Goal: Information Seeking & Learning: Check status

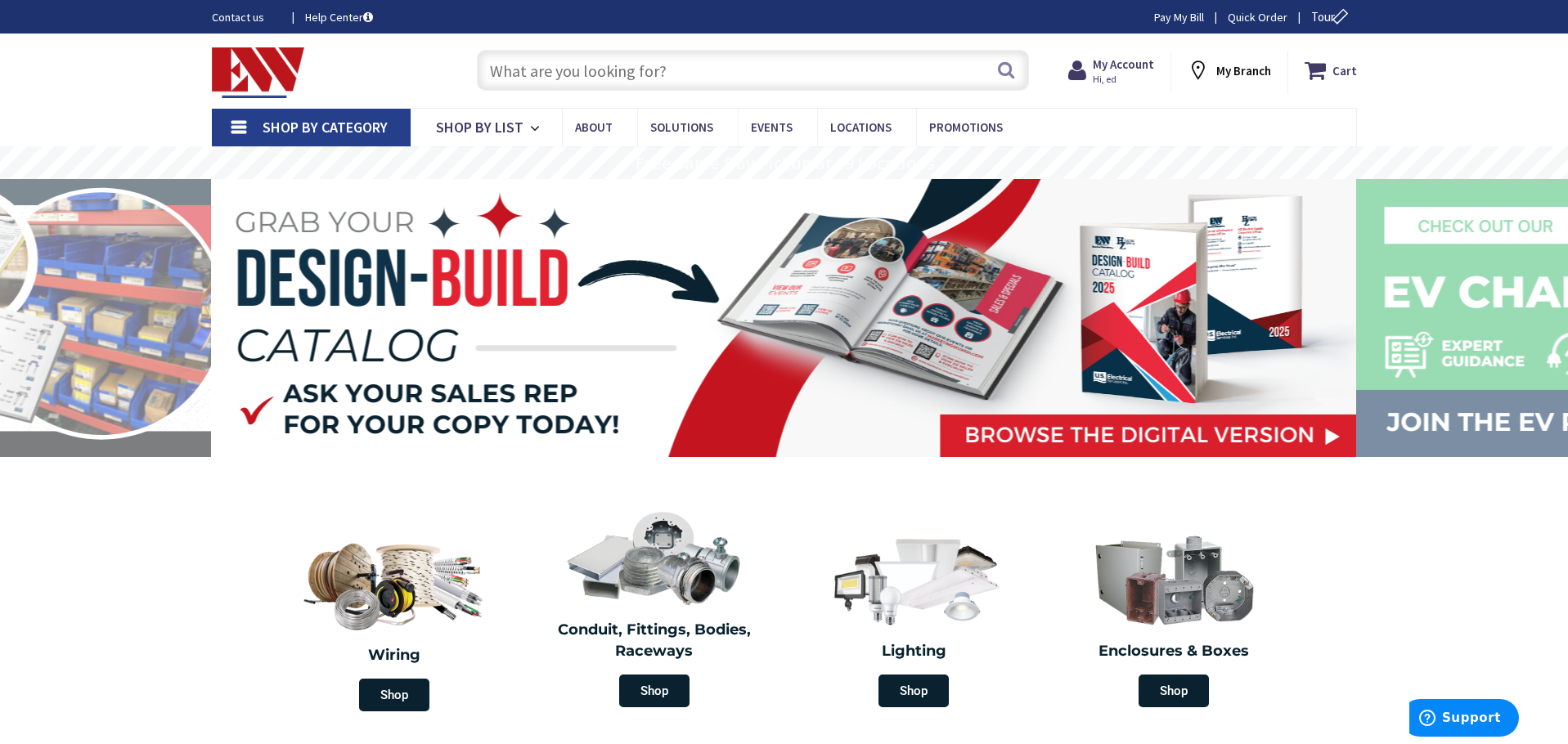
click at [775, 79] on input "text" at bounding box center [752, 70] width 552 height 40
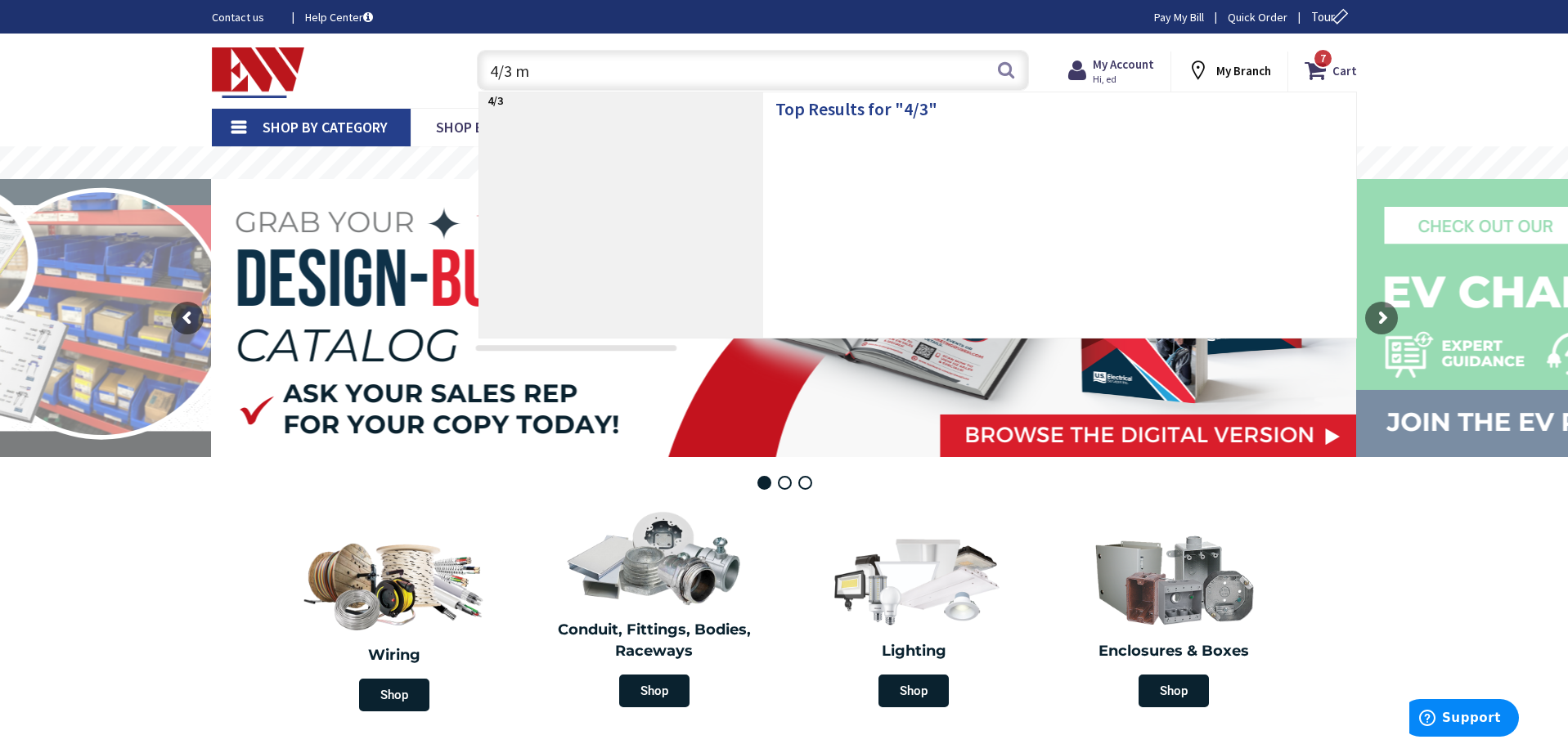
type input "4/3 mc"
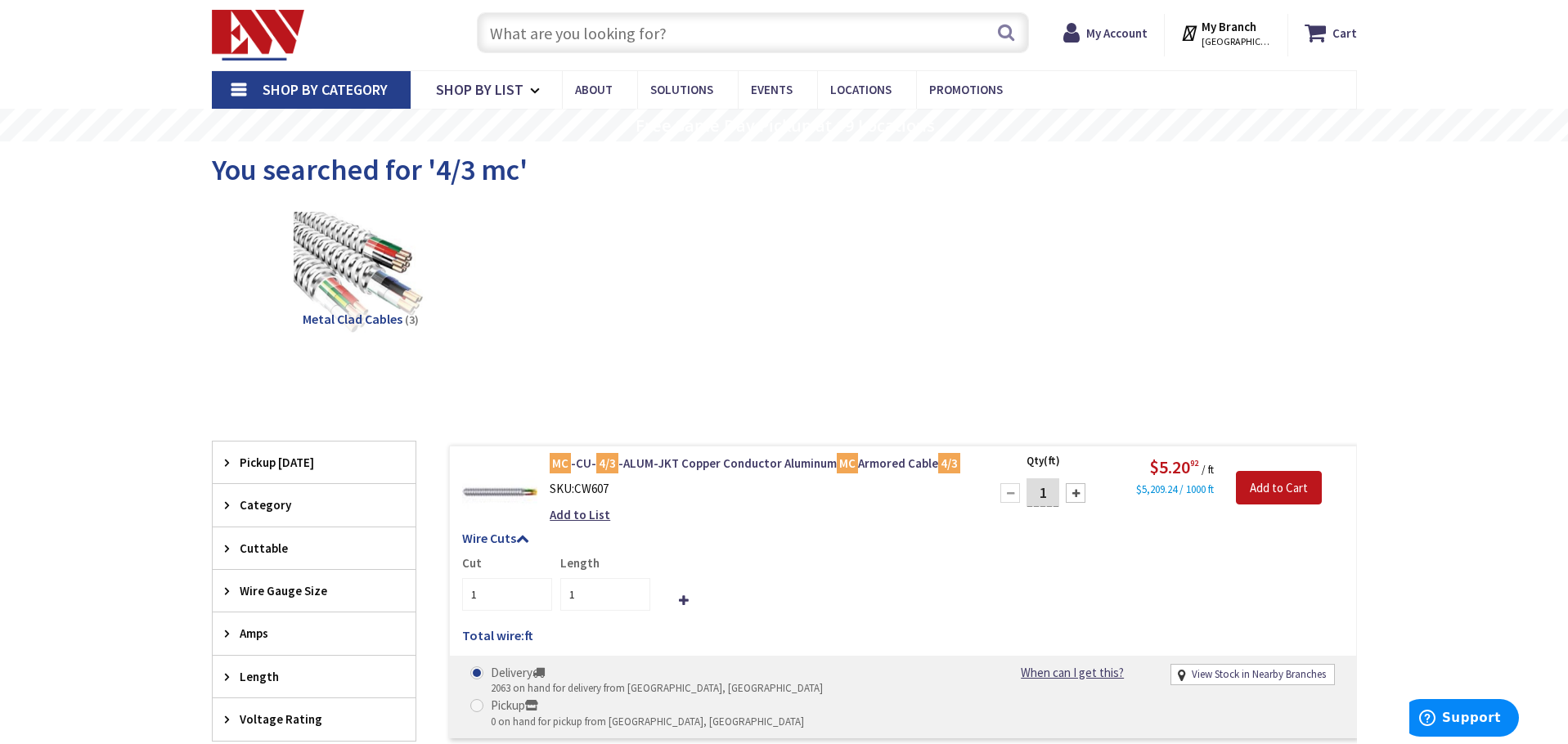
scroll to position [327, 0]
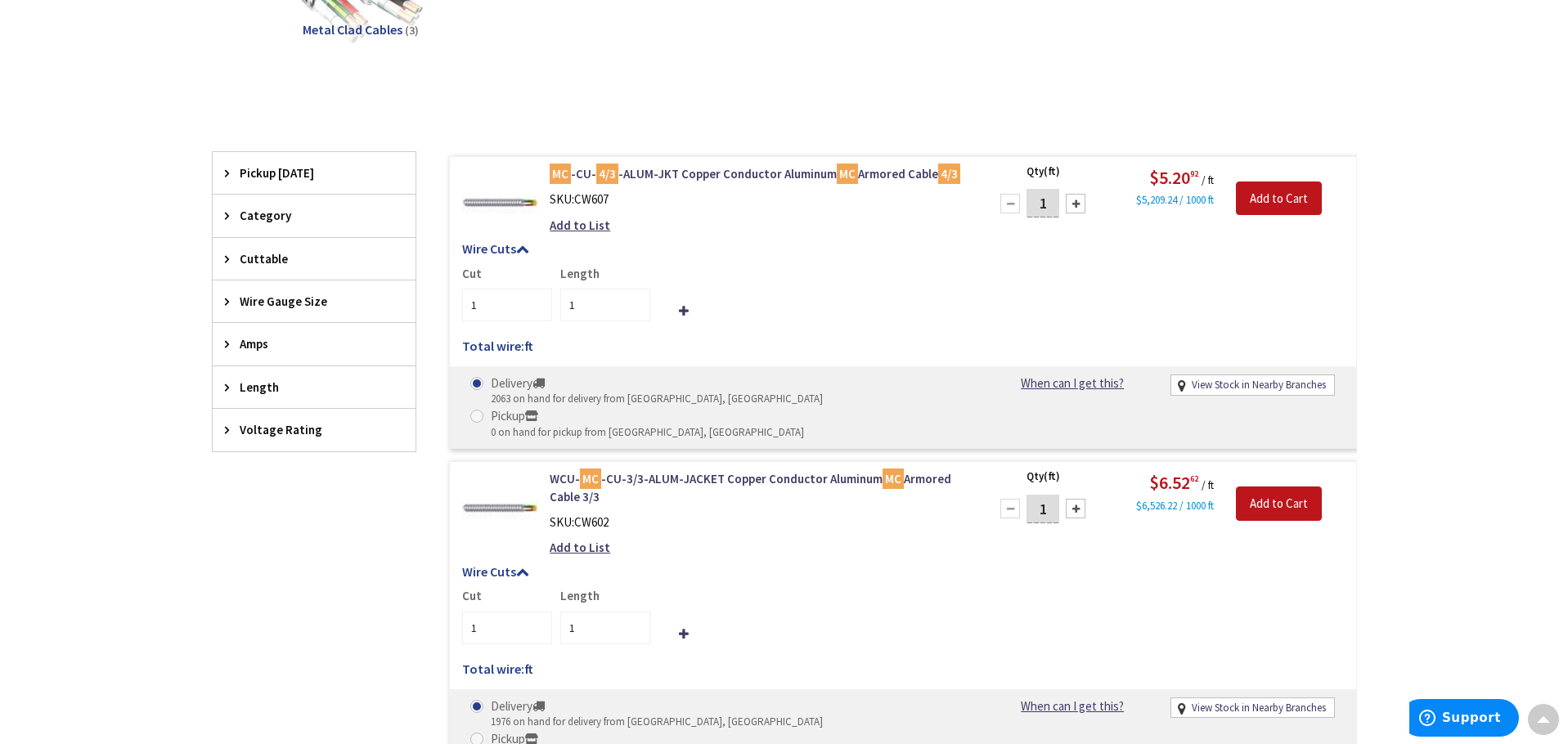
click at [1261, 394] on div "View Stock in Nearby Branches" at bounding box center [1253, 386] width 163 height 19
click at [1259, 388] on link "View Stock in Nearby Branches" at bounding box center [1259, 385] width 134 height 16
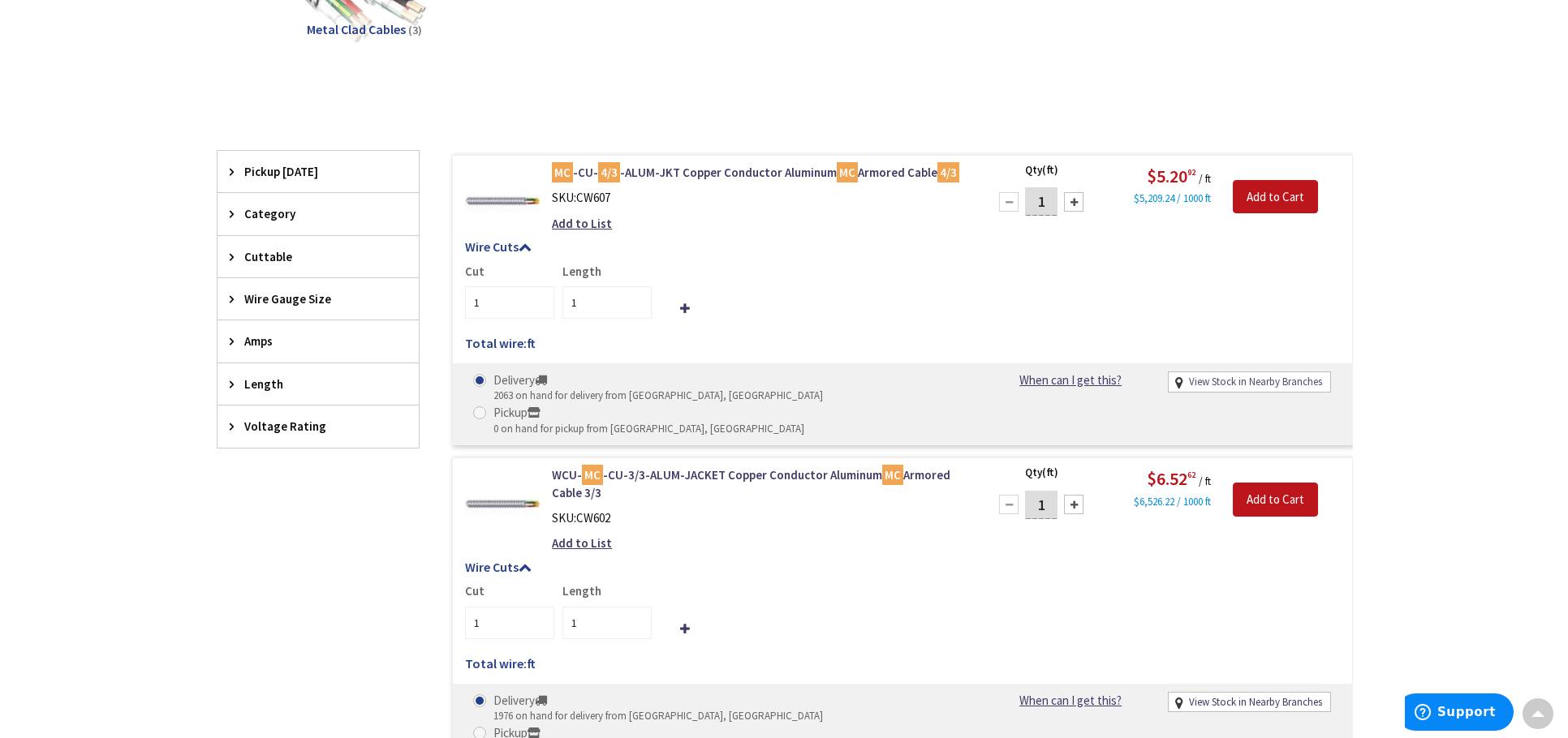
scroll to position [327, 0]
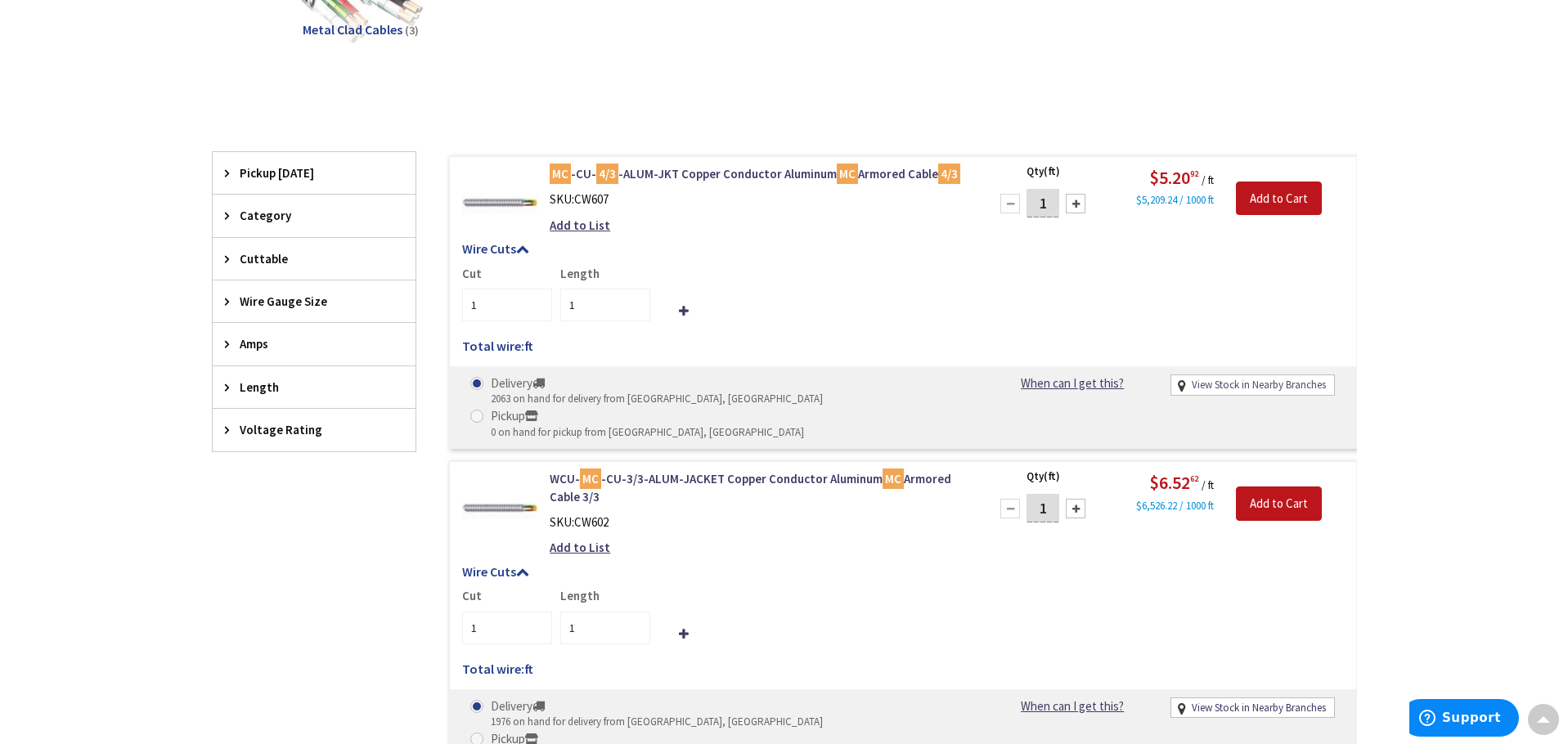
click at [1240, 392] on link "View Stock in Nearby Branches" at bounding box center [1259, 385] width 134 height 16
select select "data-availability"
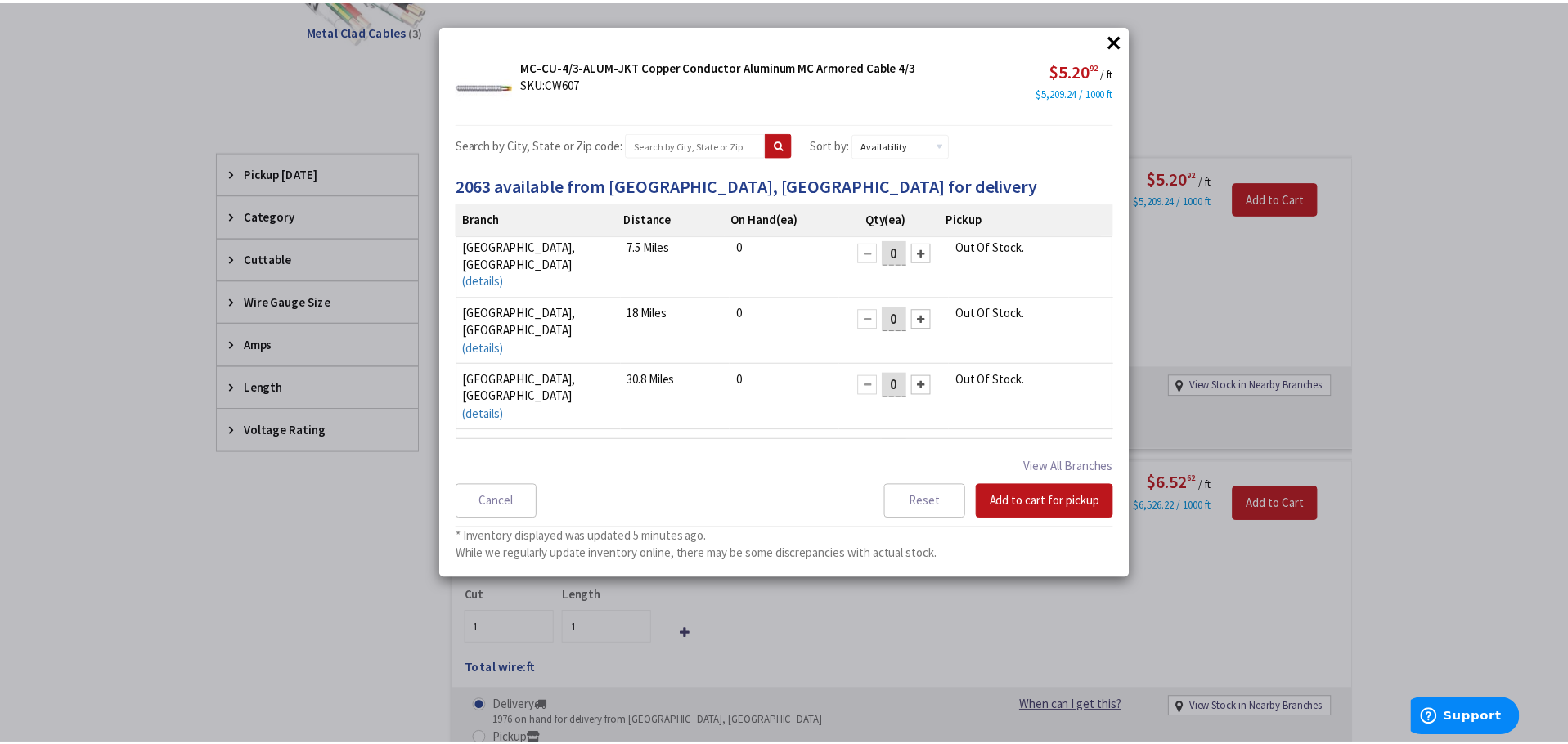
scroll to position [0, 0]
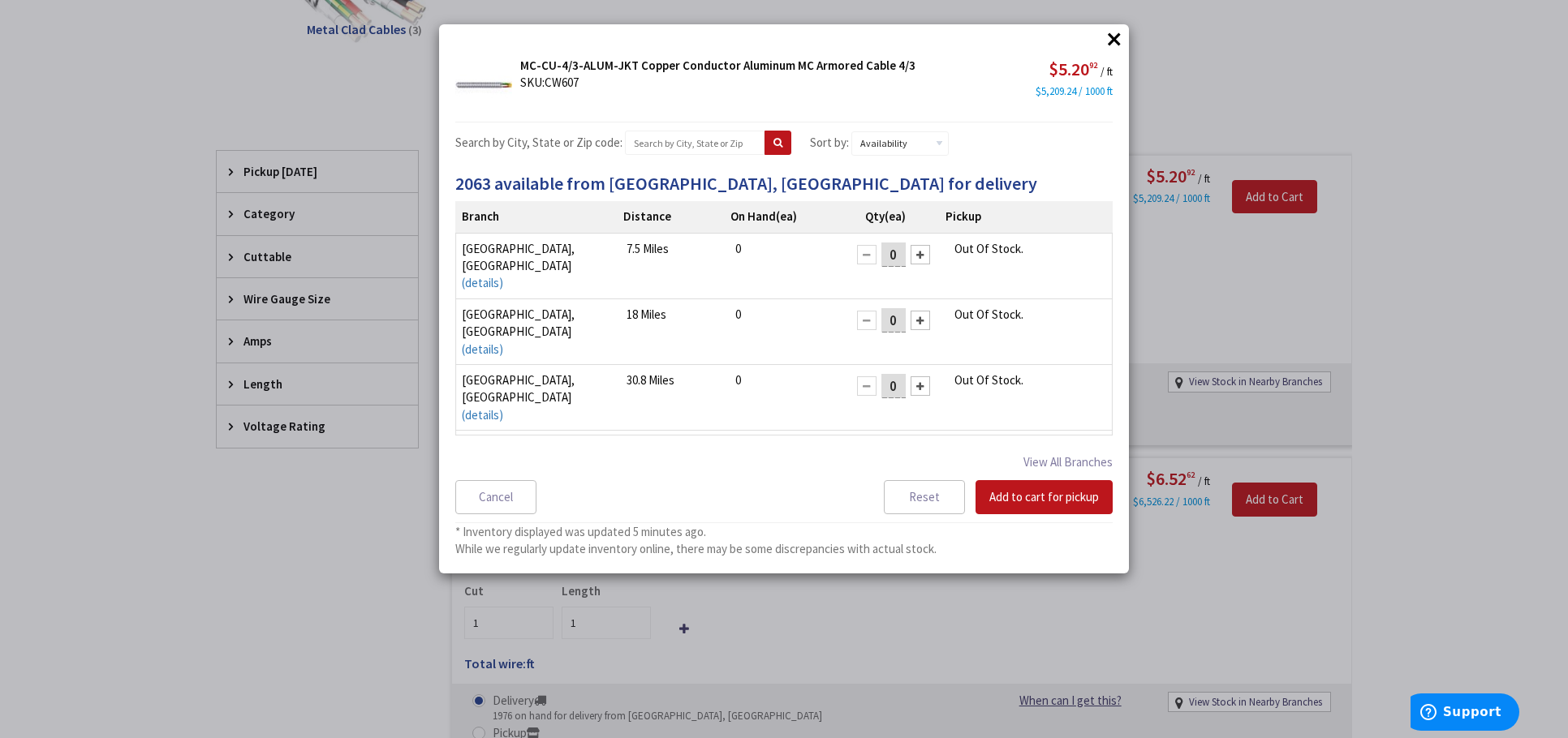
click at [1113, 41] on button "×" at bounding box center [1115, 39] width 24 height 24
